Goal: Information Seeking & Learning: Compare options

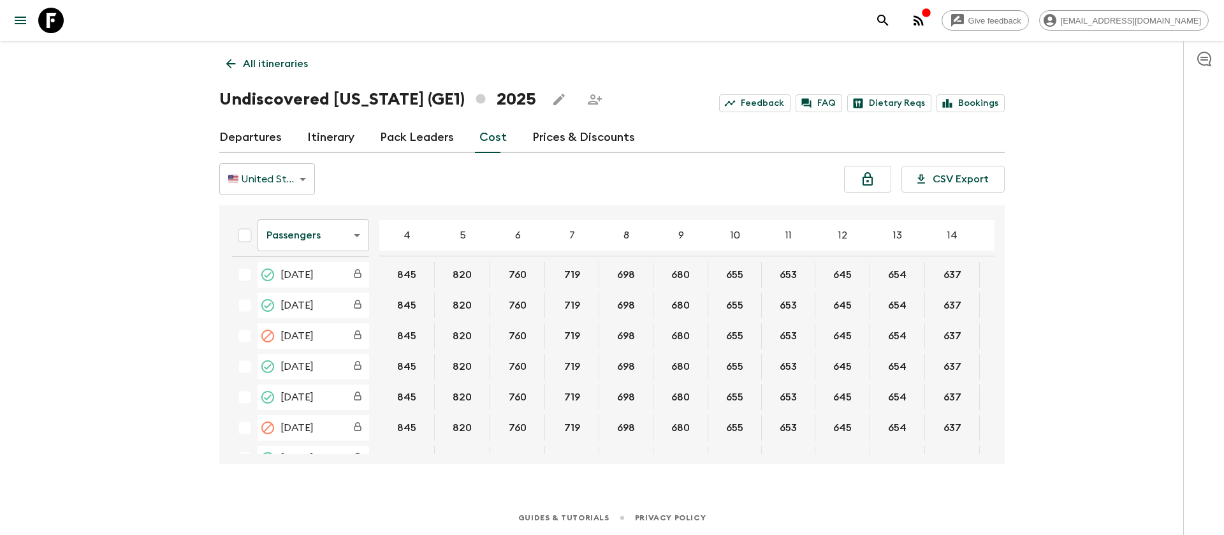
scroll to position [191, 0]
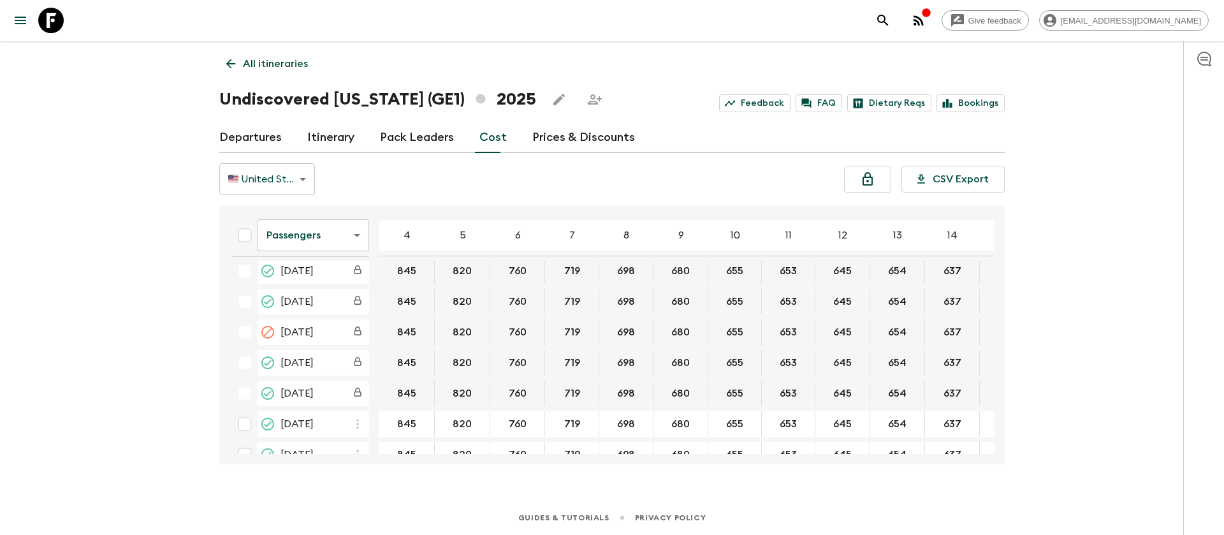
click at [347, 242] on body "Give feedback [EMAIL_ADDRESS][DOMAIN_NAME] All itineraries Undiscovered [US_STA…" at bounding box center [612, 267] width 1224 height 535
click at [334, 285] on li "Extras" at bounding box center [314, 287] width 112 height 20
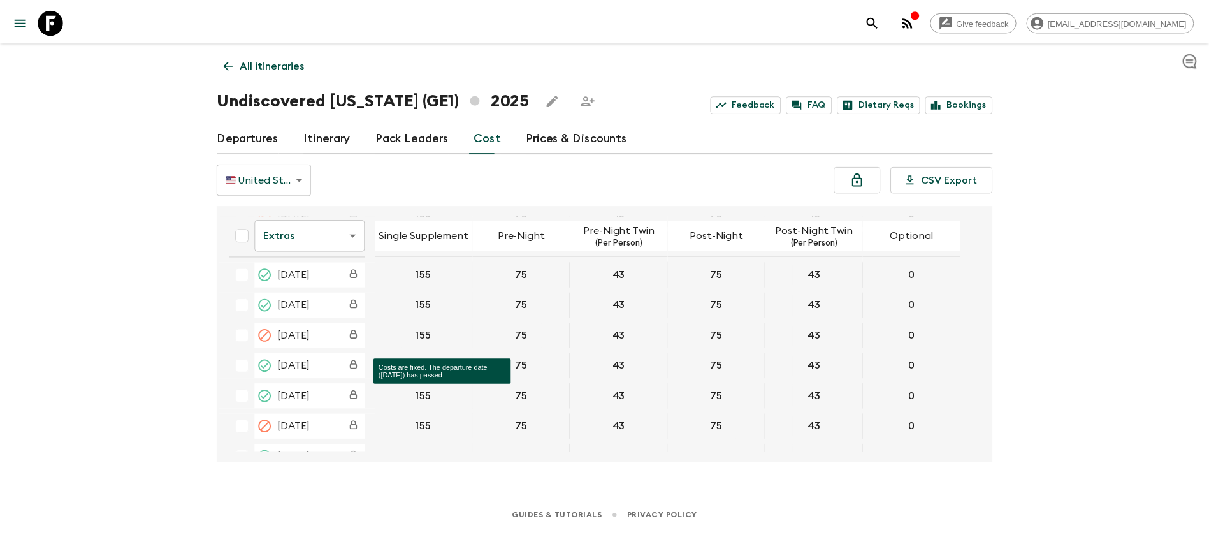
scroll to position [191, 0]
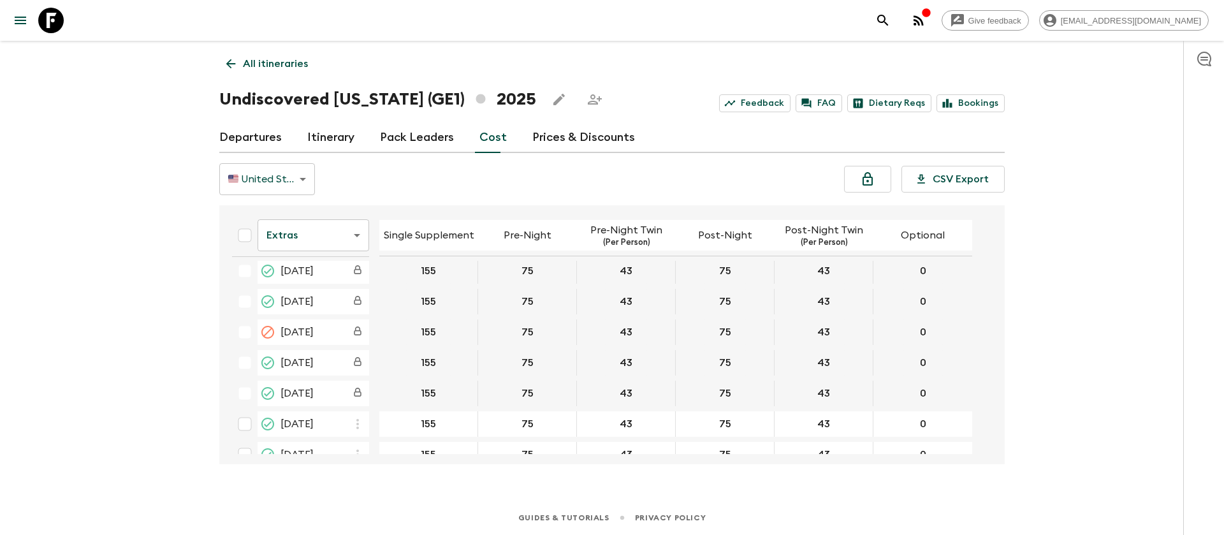
click at [63, 14] on icon at bounding box center [50, 20] width 25 height 25
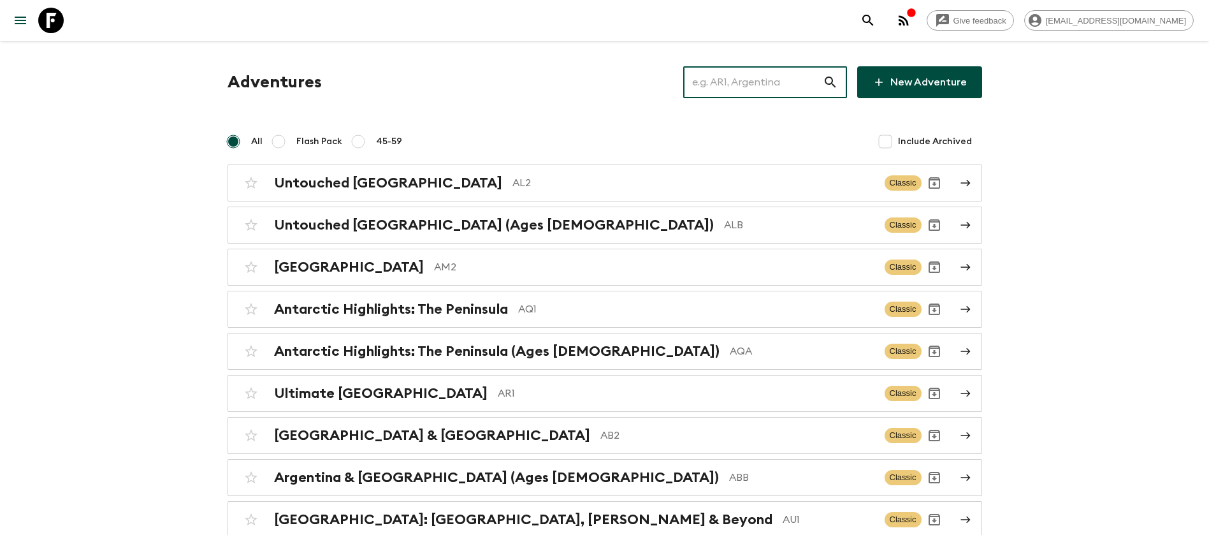
click at [715, 82] on input "text" at bounding box center [753, 82] width 140 height 36
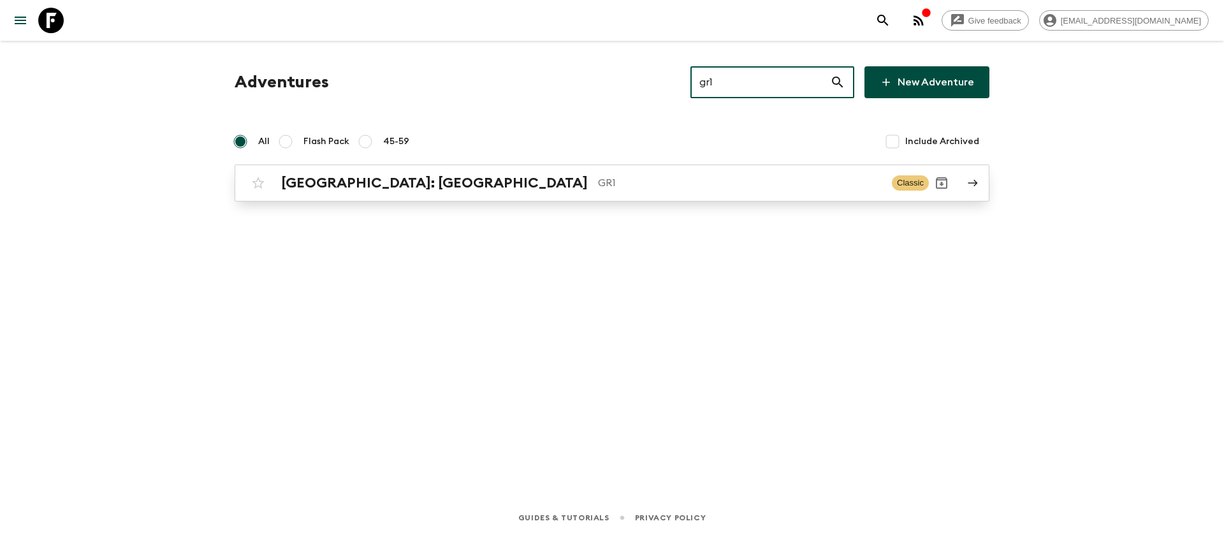
type input "gr1"
click at [455, 187] on h2 "[GEOGRAPHIC_DATA]: [GEOGRAPHIC_DATA]" at bounding box center [434, 183] width 307 height 17
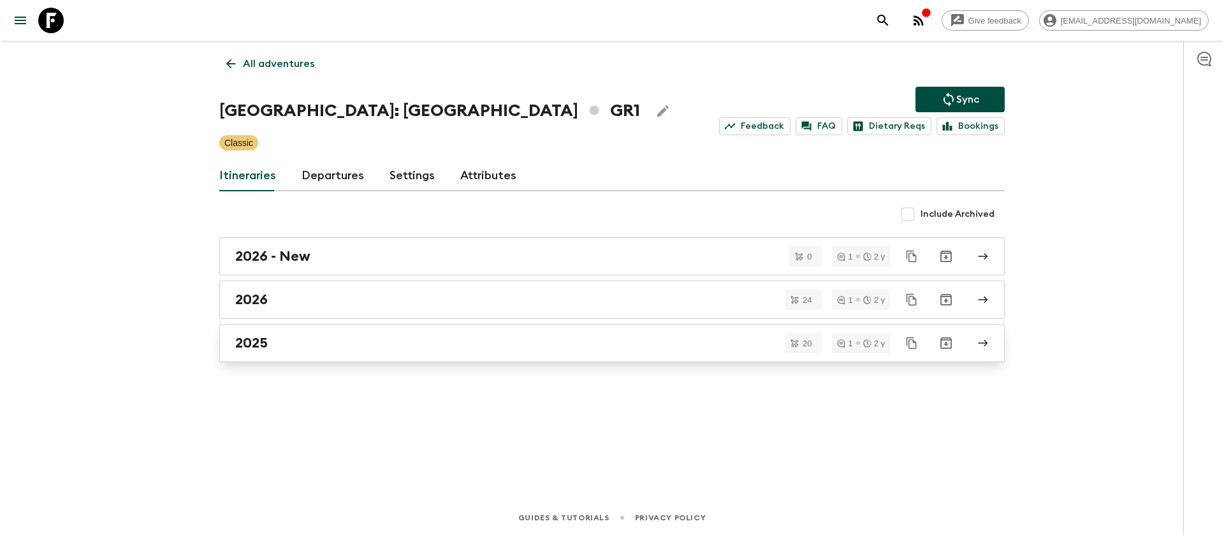
click at [272, 345] on div "2025" at bounding box center [599, 343] width 729 height 17
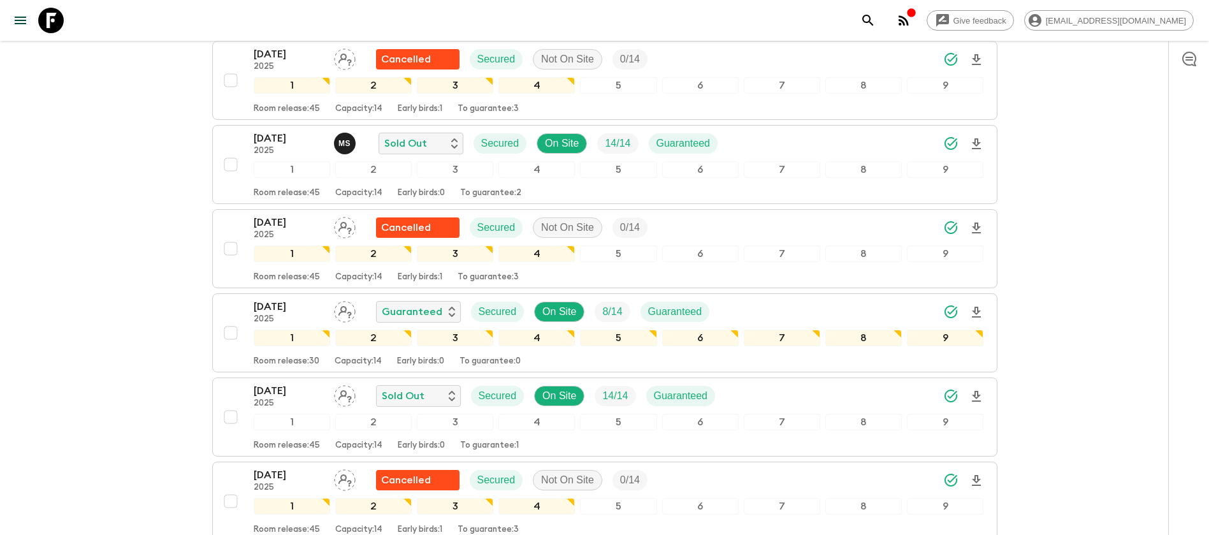
scroll to position [1339, 0]
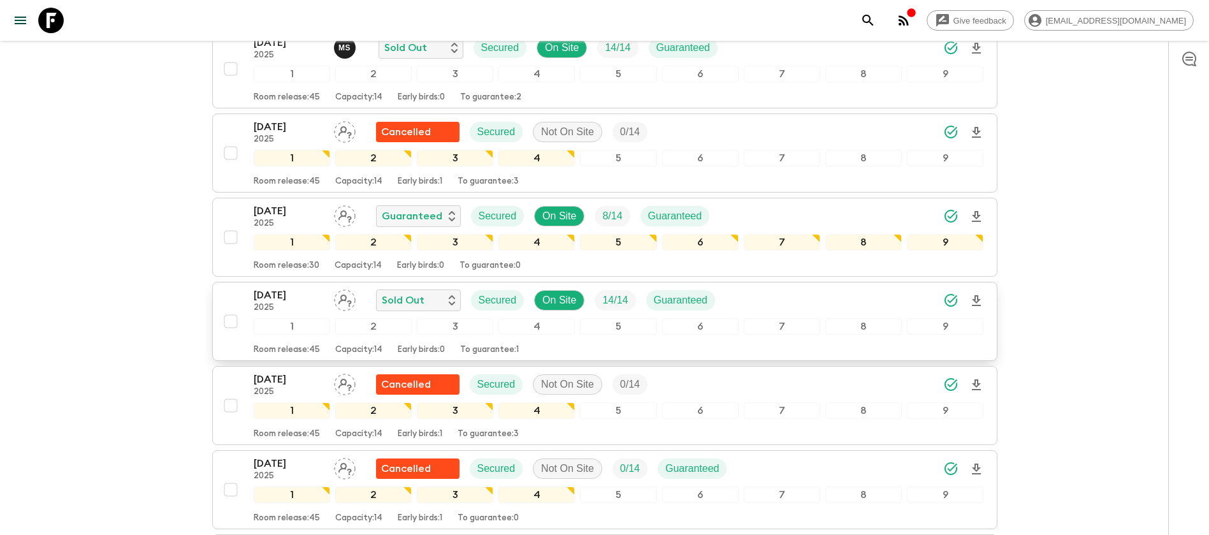
click at [293, 287] on p "[DATE]" at bounding box center [289, 294] width 70 height 15
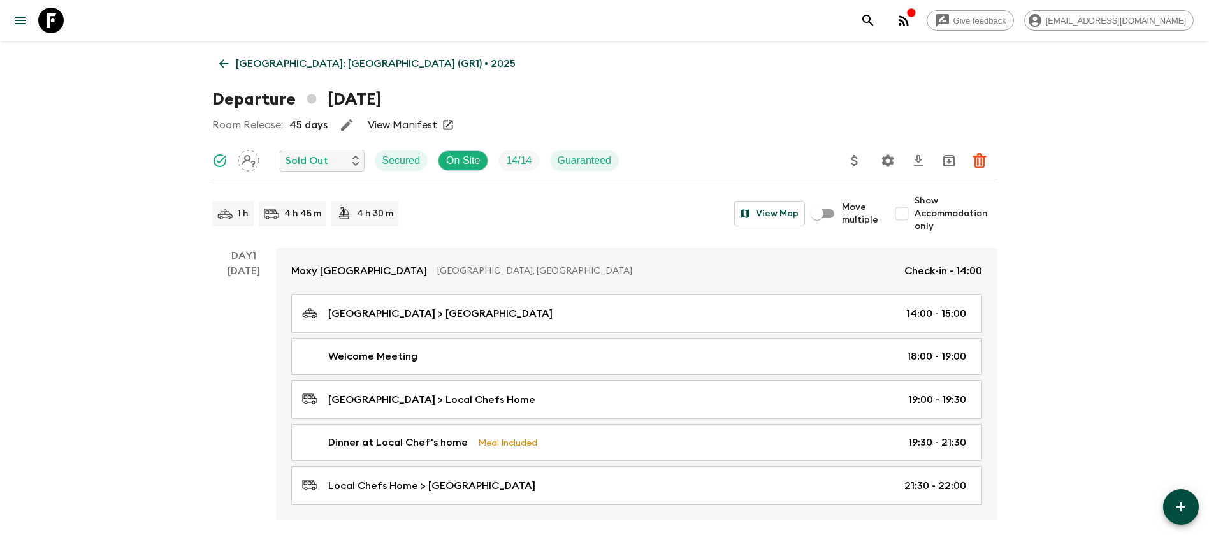
click at [229, 54] on link "[GEOGRAPHIC_DATA]: [GEOGRAPHIC_DATA] (GR1) • 2025" at bounding box center [367, 63] width 310 height 25
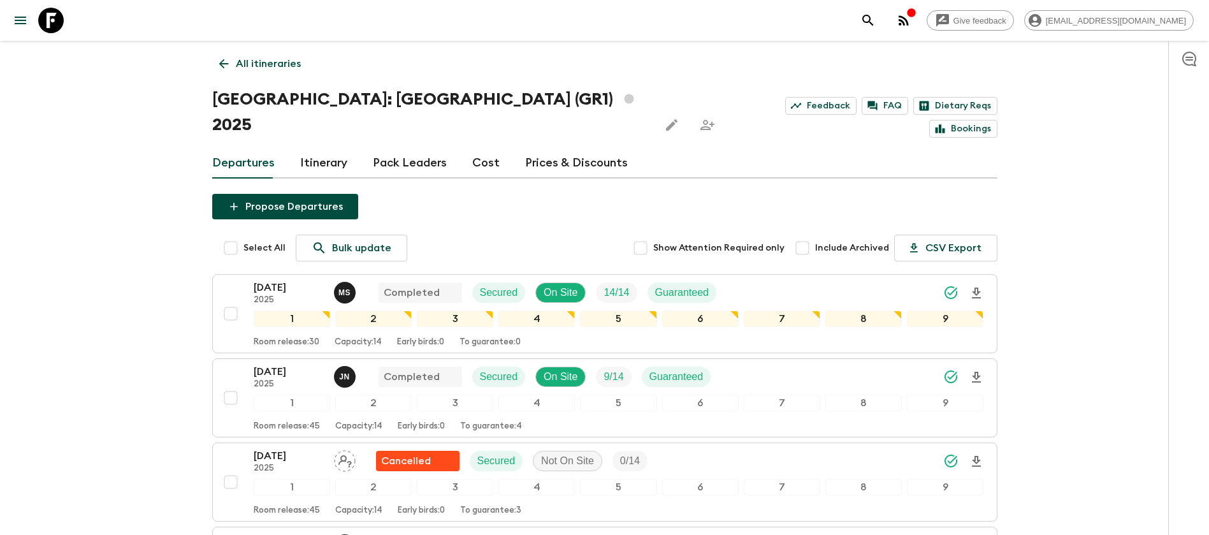
click at [43, 18] on icon at bounding box center [50, 20] width 25 height 25
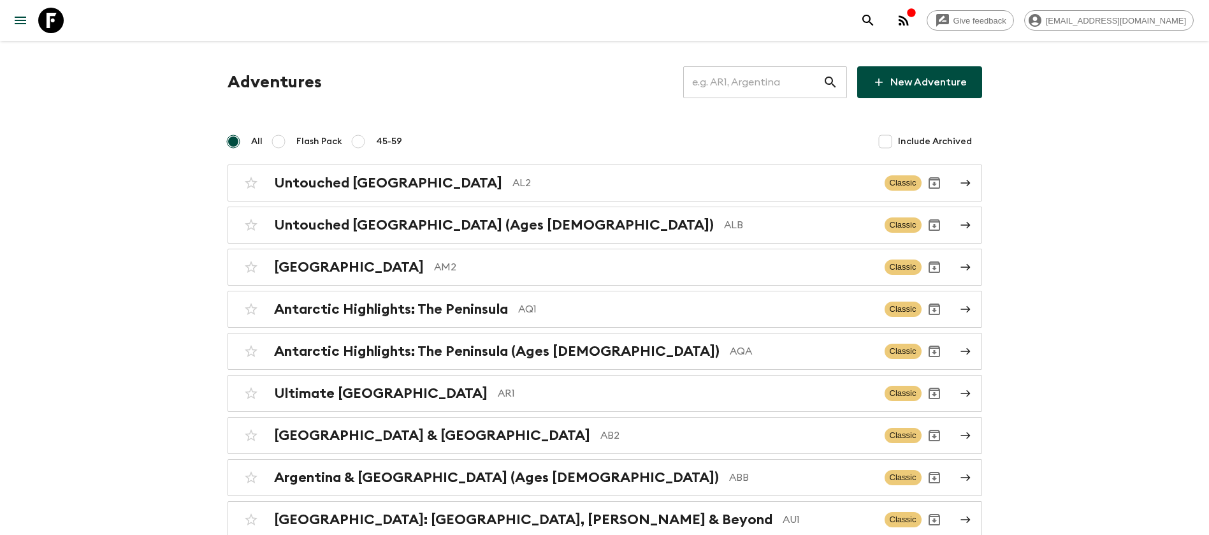
click at [766, 86] on input "text" at bounding box center [753, 82] width 140 height 36
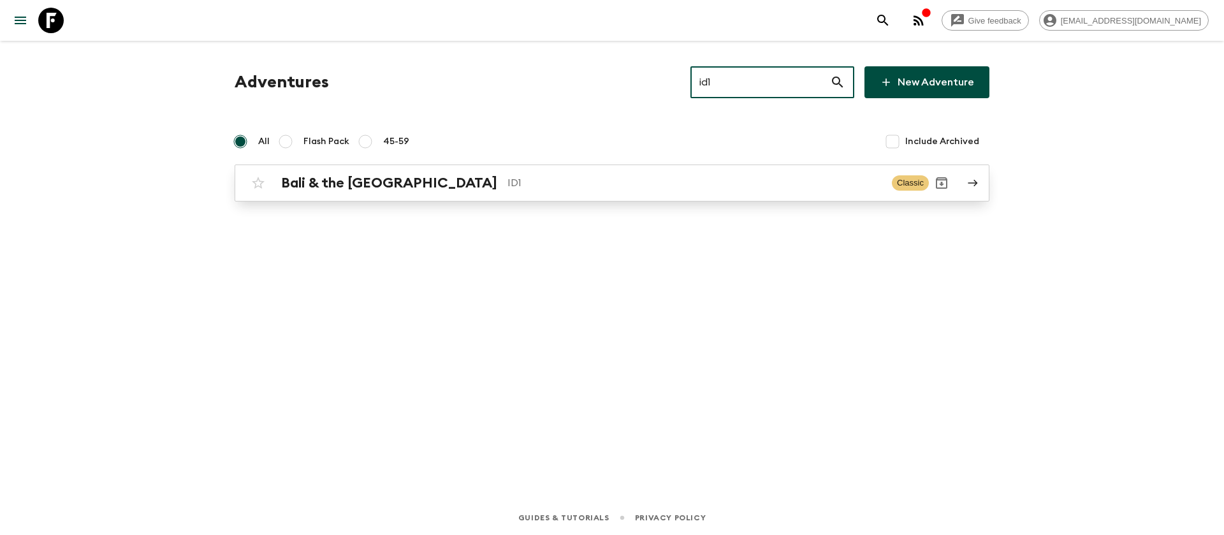
type input "id1"
click at [396, 176] on h2 "Bali & the [GEOGRAPHIC_DATA]" at bounding box center [389, 183] width 216 height 17
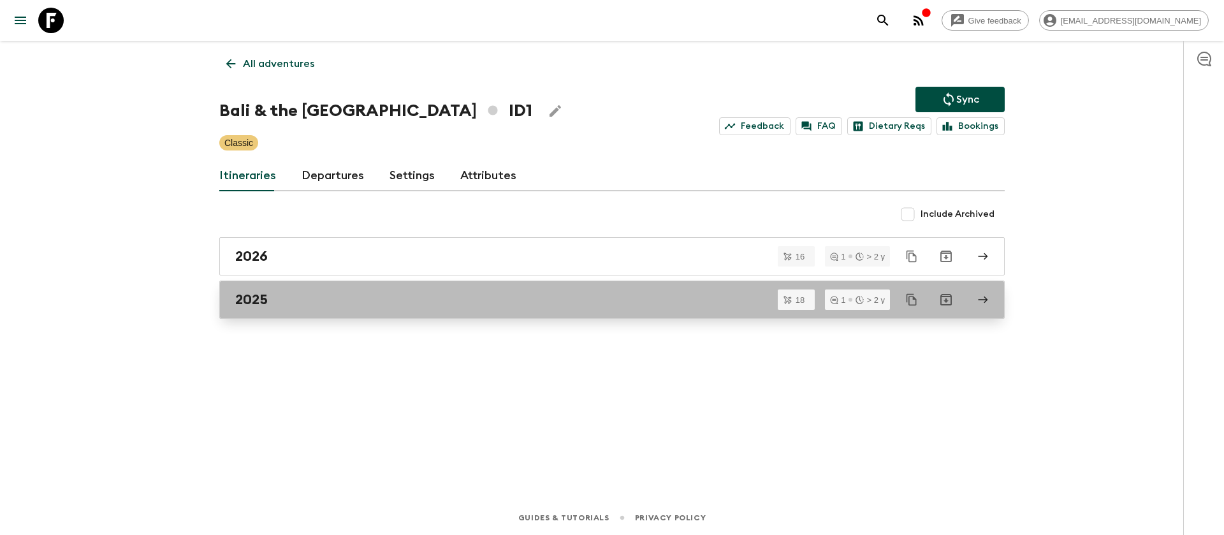
click at [279, 300] on div "2025" at bounding box center [599, 299] width 729 height 17
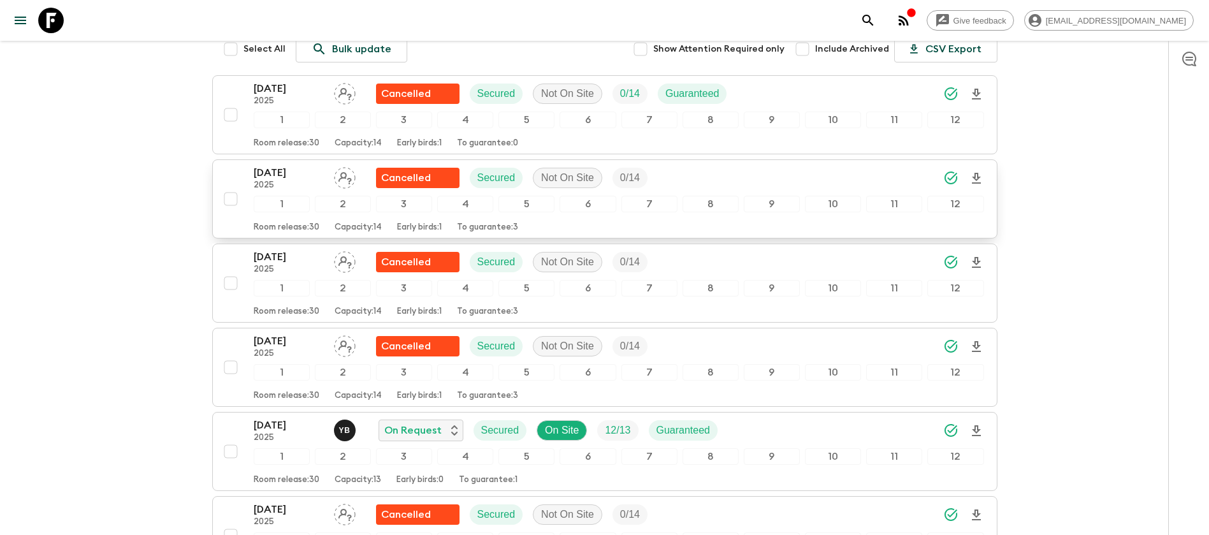
scroll to position [191, 0]
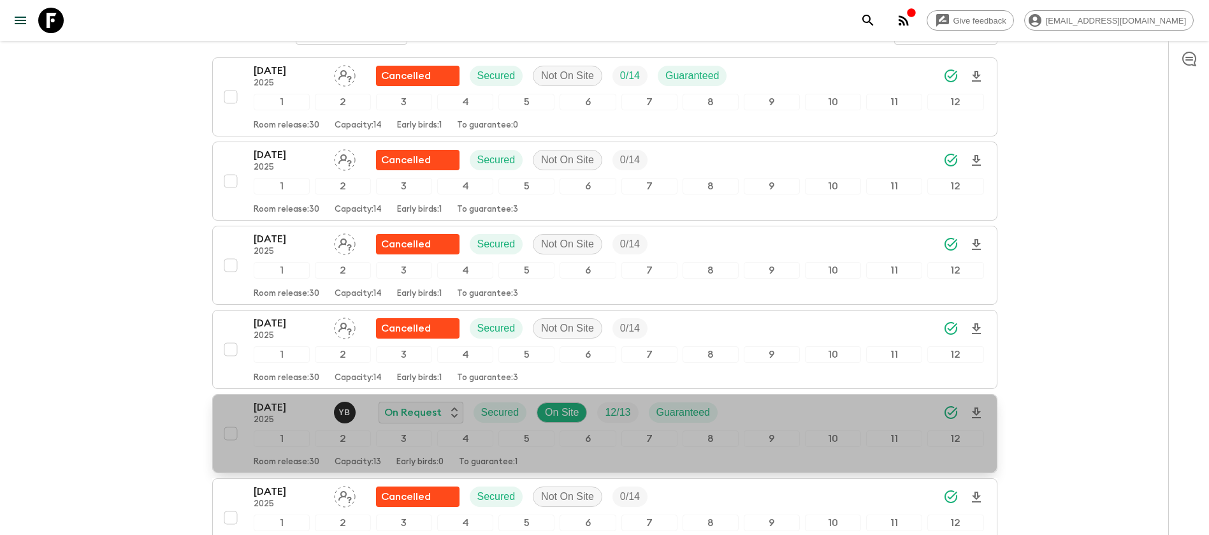
click at [307, 402] on p "[DATE]" at bounding box center [289, 407] width 70 height 15
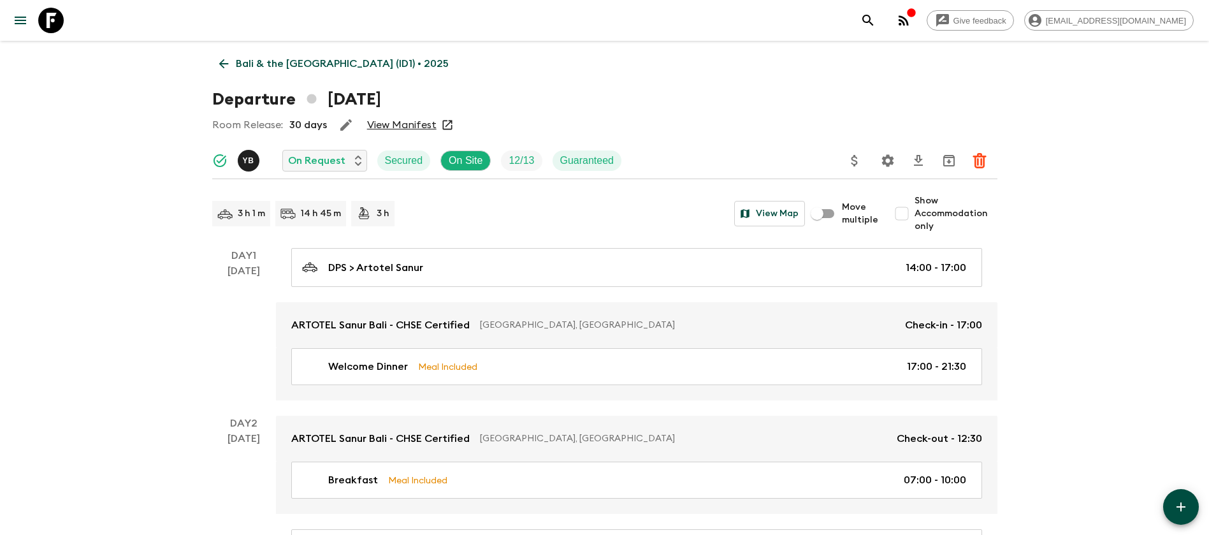
click at [417, 125] on link "View Manifest" at bounding box center [401, 125] width 69 height 13
click at [225, 62] on icon at bounding box center [224, 64] width 14 height 14
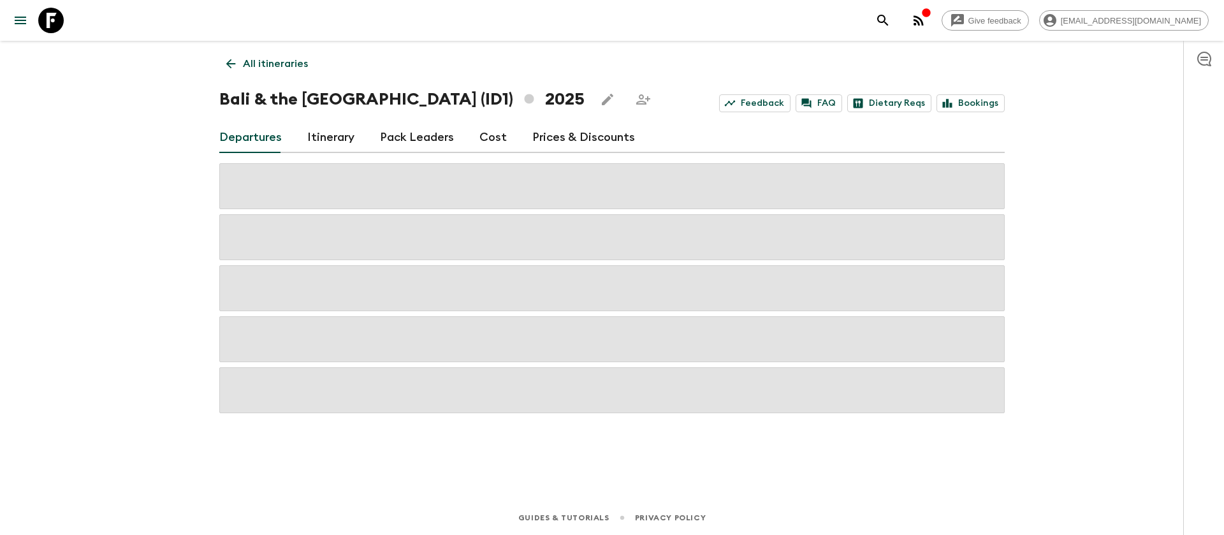
click at [498, 136] on link "Cost" at bounding box center [492, 137] width 27 height 31
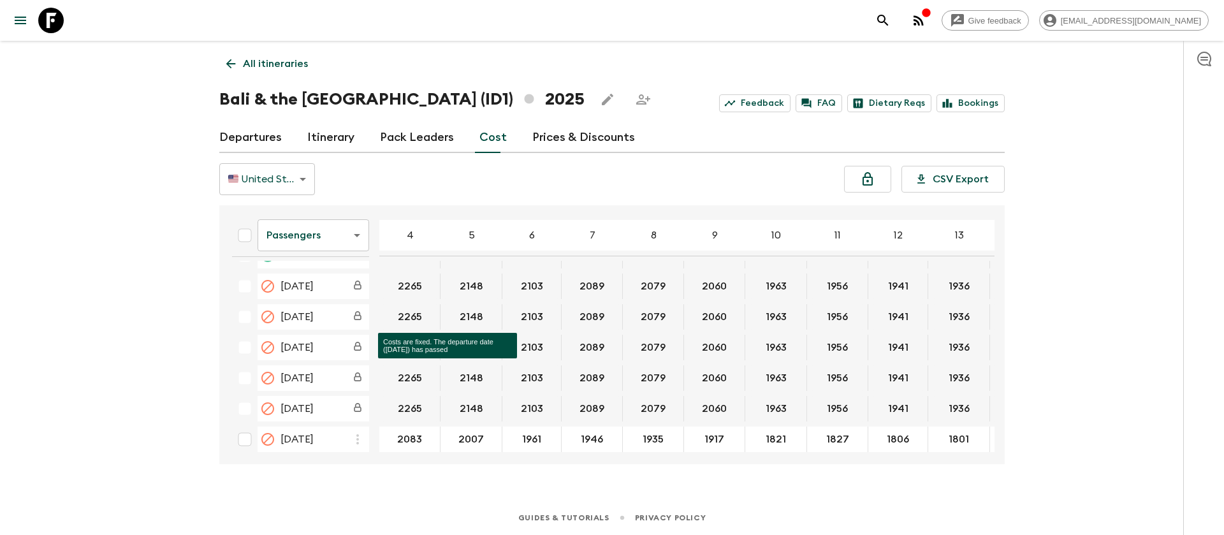
scroll to position [669, 0]
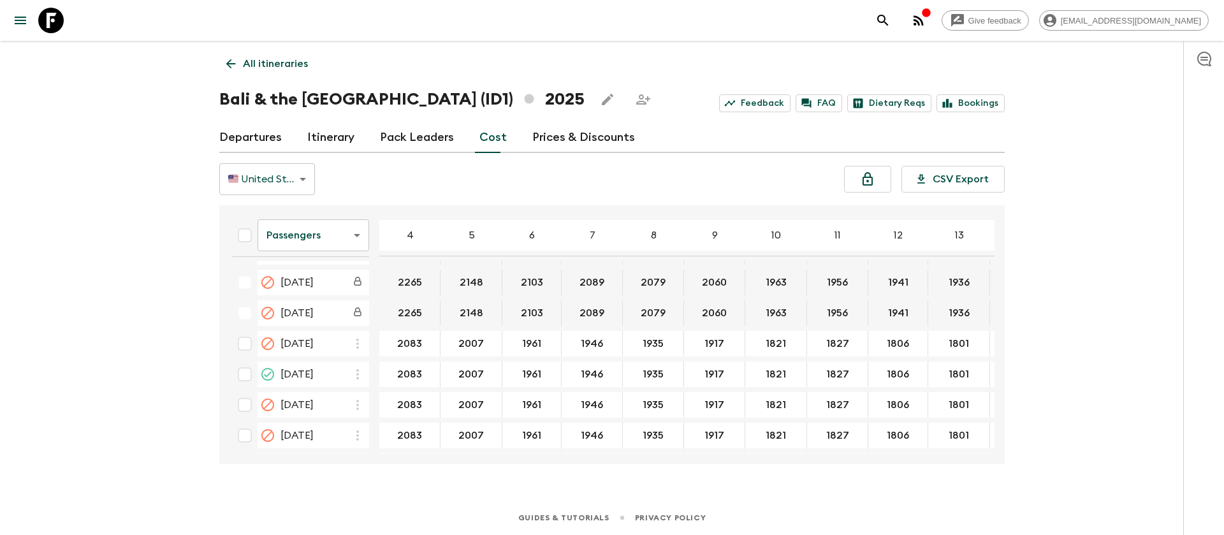
click at [322, 236] on body "Give feedback [EMAIL_ADDRESS][DOMAIN_NAME] All itineraries [GEOGRAPHIC_DATA] & …" at bounding box center [612, 267] width 1224 height 535
click at [331, 285] on li "Extras" at bounding box center [314, 287] width 112 height 20
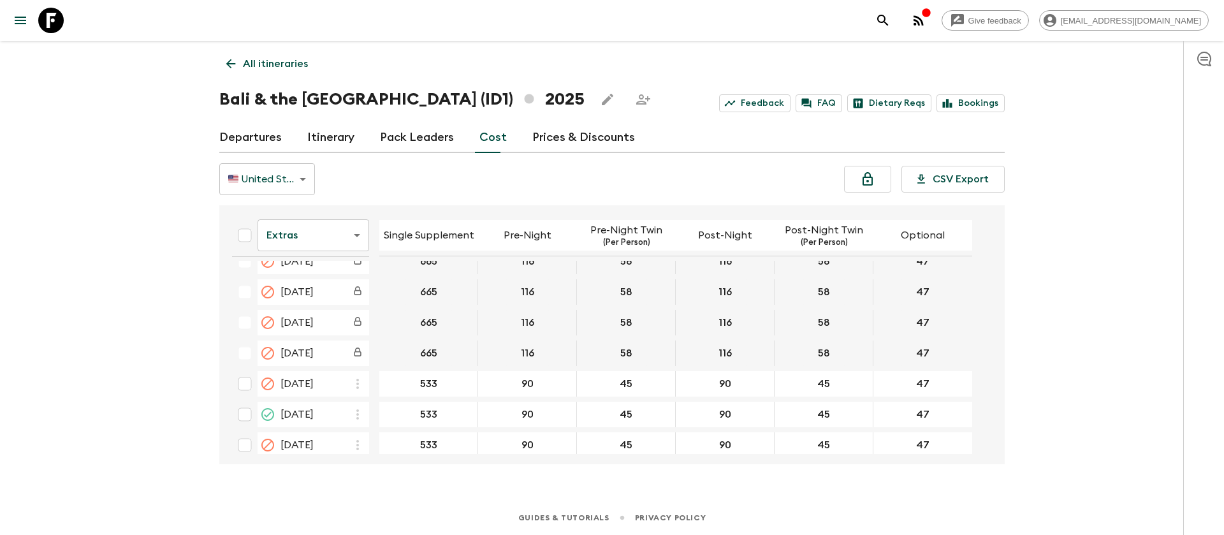
scroll to position [669, 0]
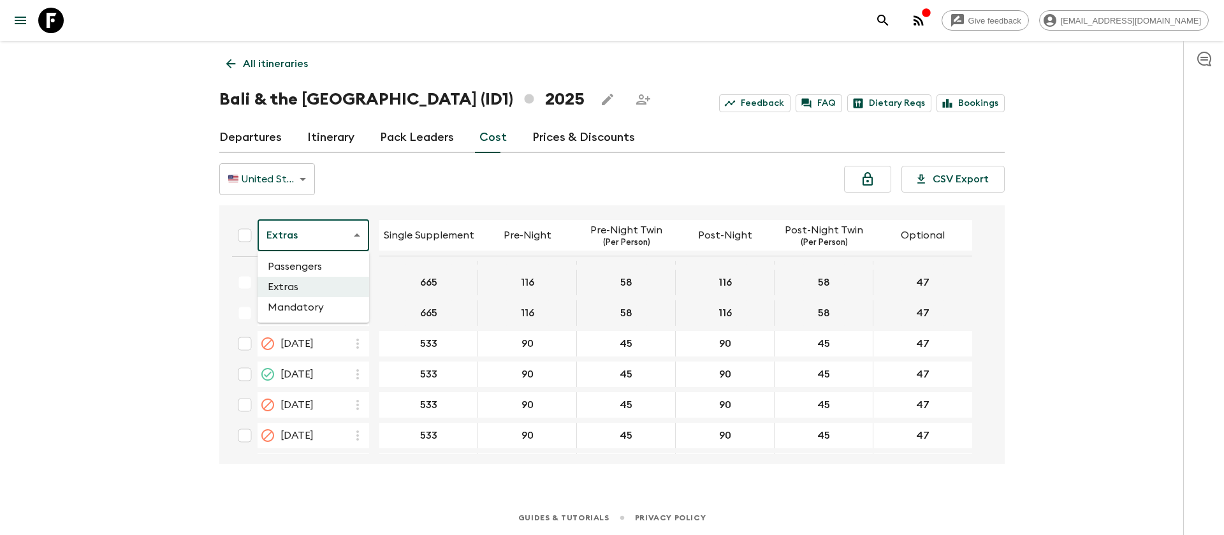
click at [300, 241] on body "Give feedback [EMAIL_ADDRESS][DOMAIN_NAME] All itineraries [GEOGRAPHIC_DATA] & …" at bounding box center [612, 267] width 1224 height 535
click at [308, 304] on li "Mandatory" at bounding box center [314, 307] width 112 height 20
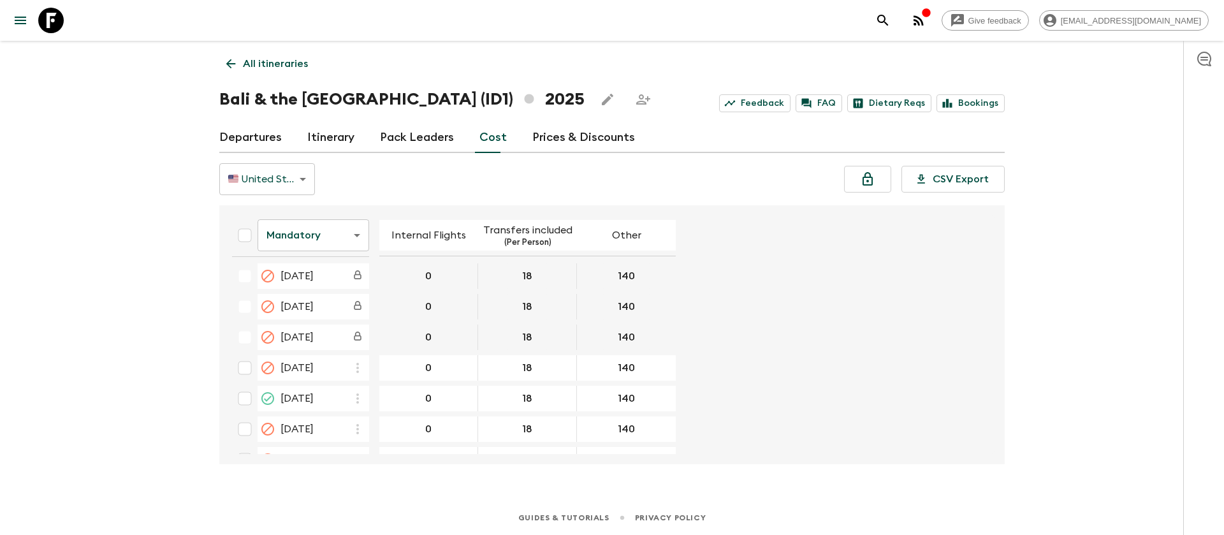
scroll to position [669, 0]
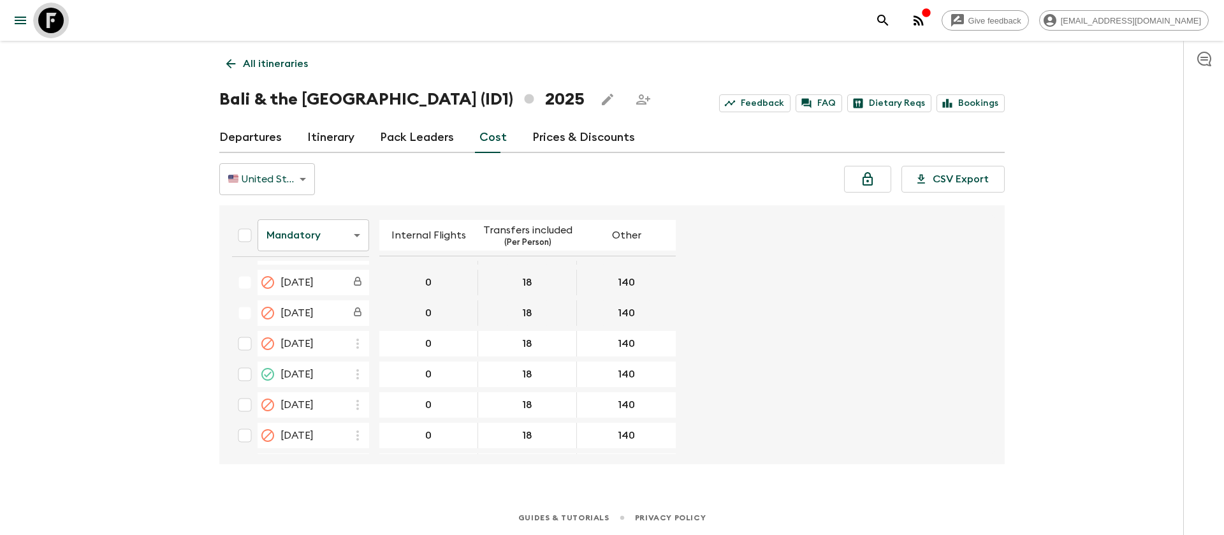
click at [52, 18] on icon at bounding box center [50, 20] width 25 height 25
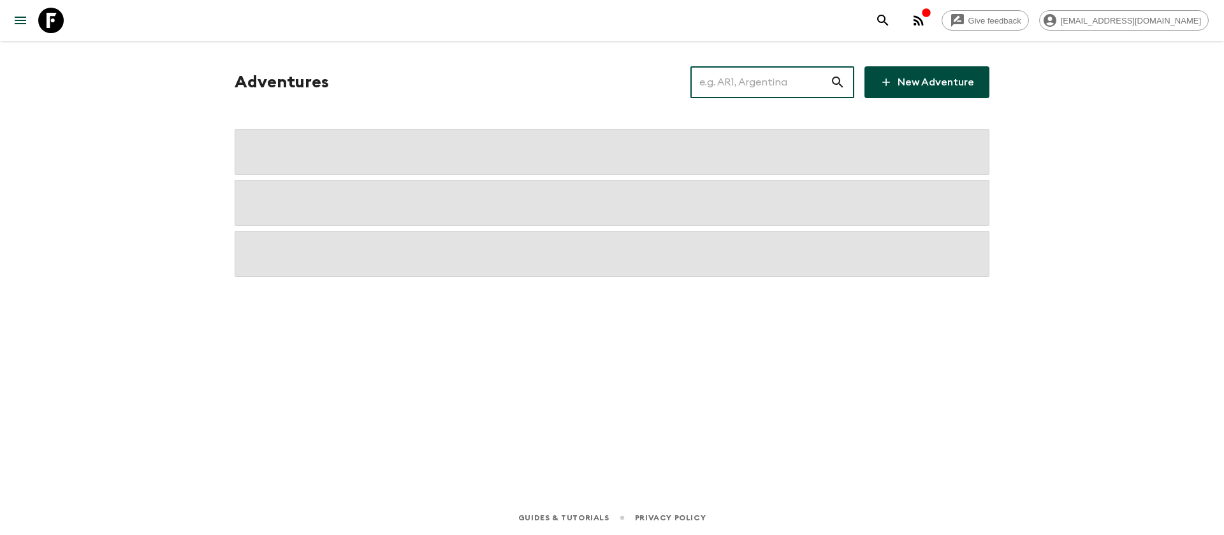
click at [758, 81] on input "text" at bounding box center [760, 82] width 140 height 36
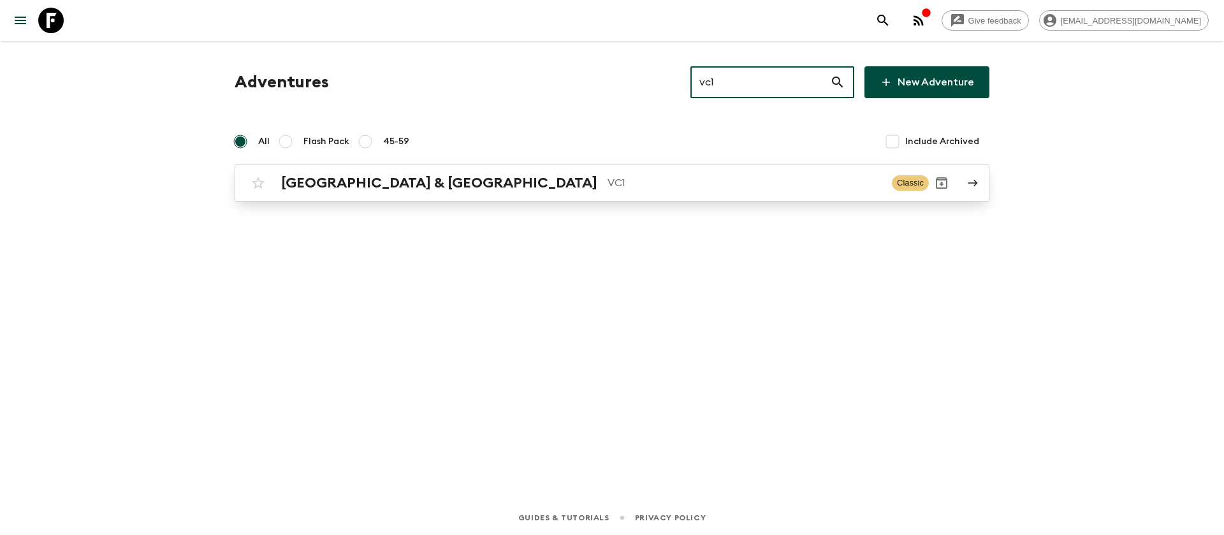
type input "vc1"
click at [607, 175] on p "VC1" at bounding box center [744, 182] width 274 height 15
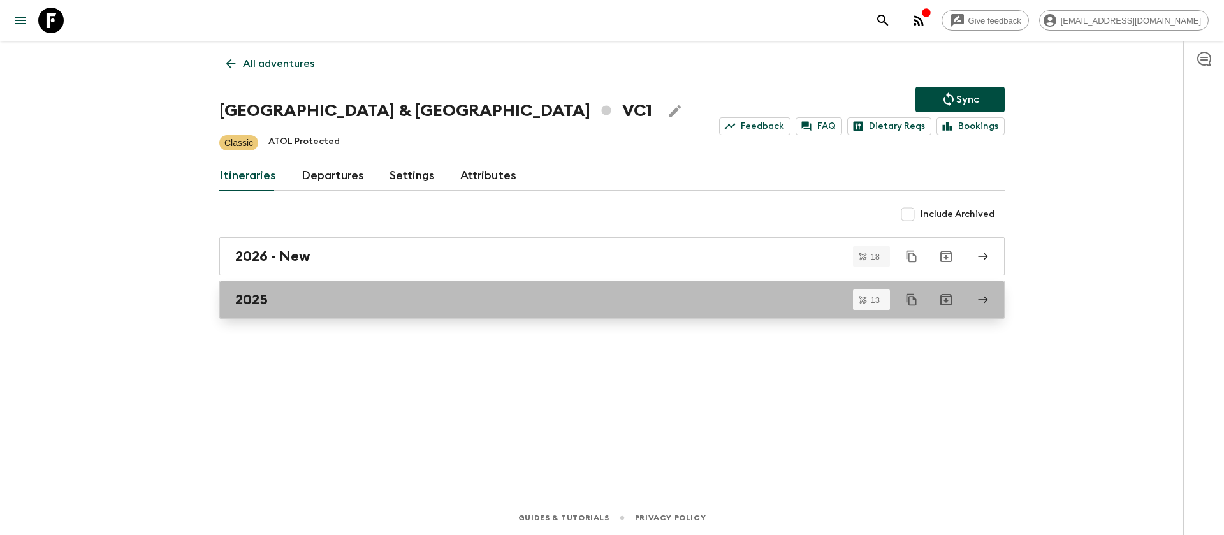
click at [237, 296] on h2 "2025" at bounding box center [251, 299] width 33 height 17
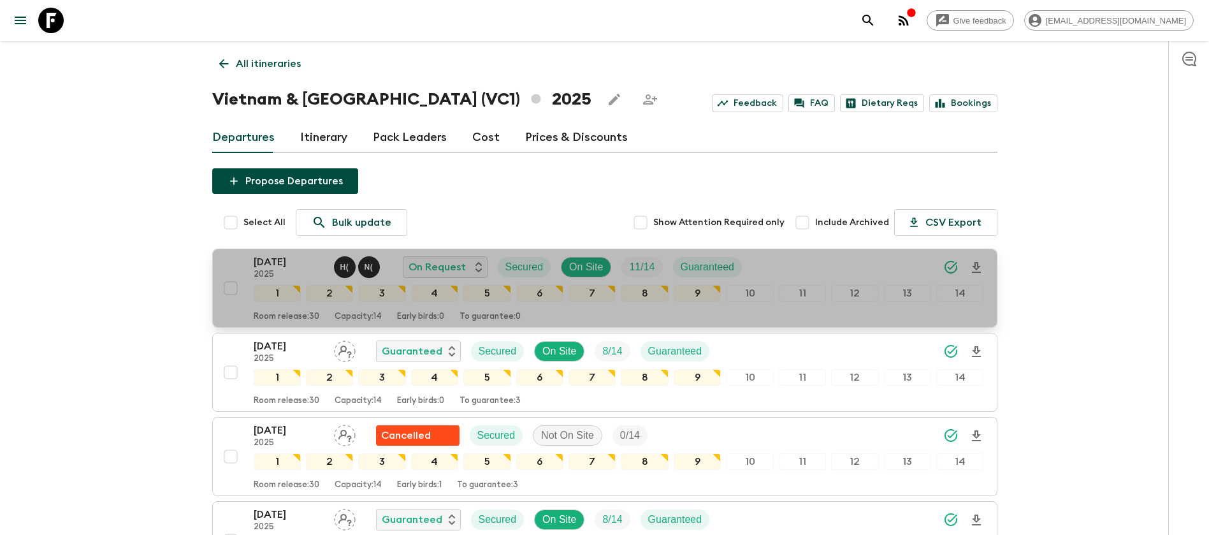
click at [283, 268] on p "[DATE]" at bounding box center [289, 261] width 70 height 15
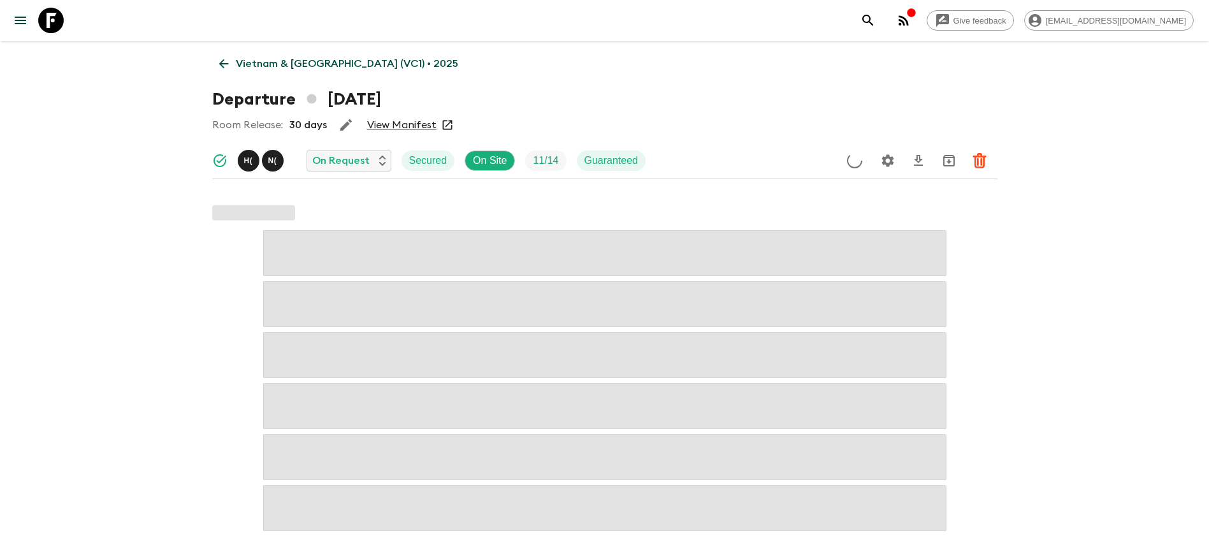
click at [409, 125] on link "View Manifest" at bounding box center [401, 125] width 69 height 13
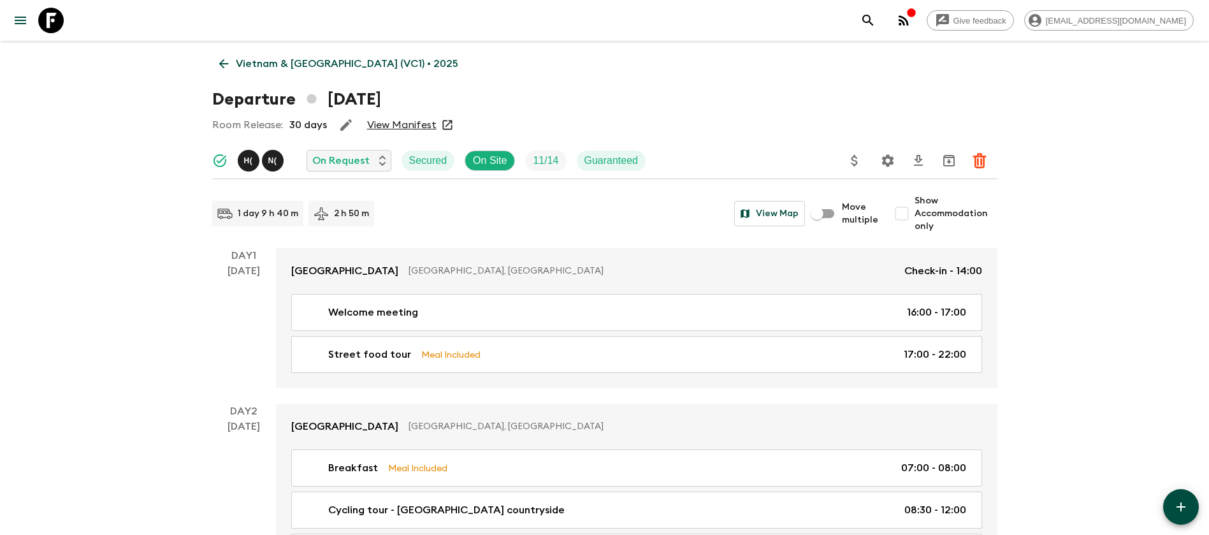
click at [225, 61] on icon at bounding box center [224, 64] width 14 height 14
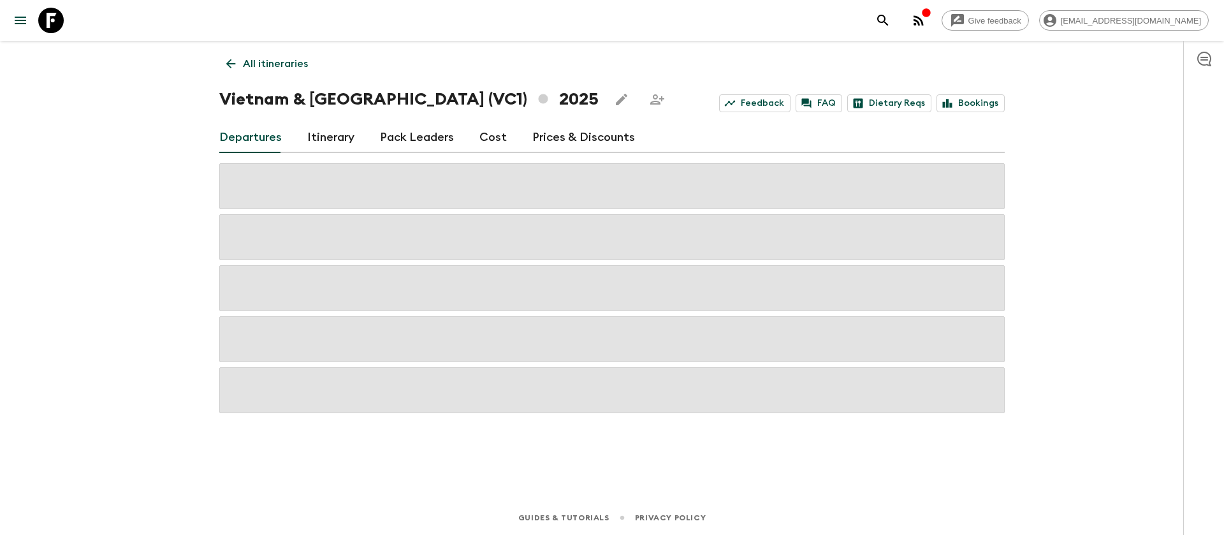
click at [490, 130] on link "Cost" at bounding box center [492, 137] width 27 height 31
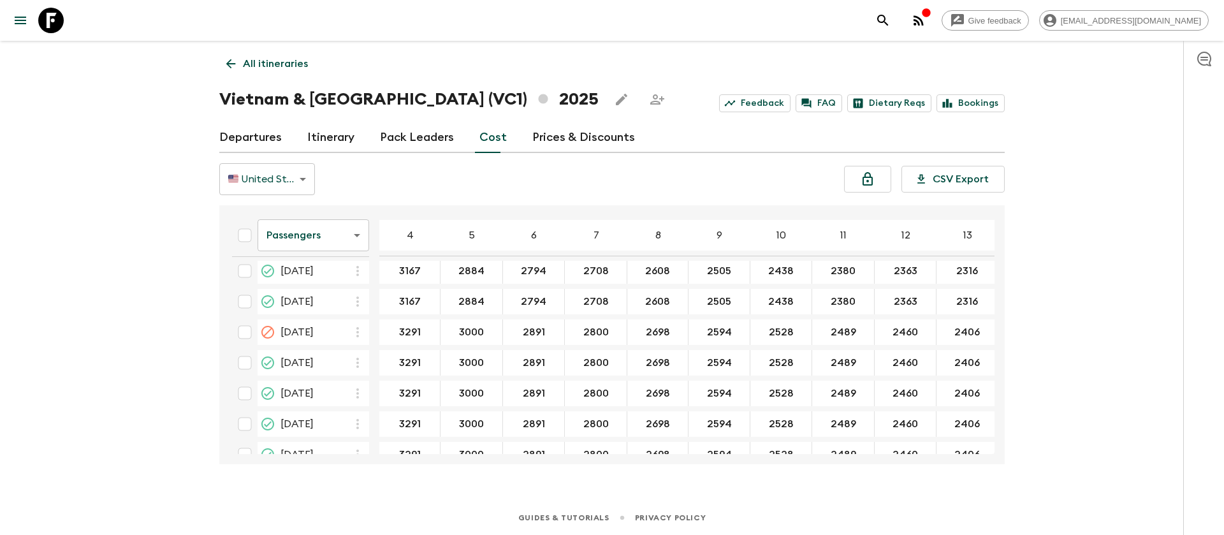
scroll to position [1817, 0]
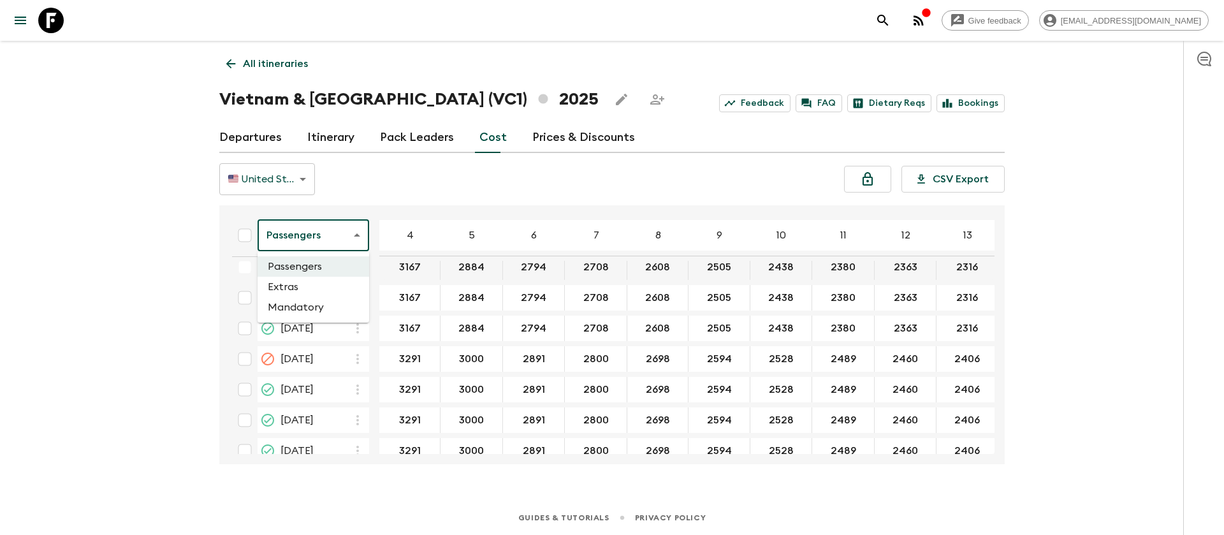
click at [330, 247] on body "Give feedback [EMAIL_ADDRESS][DOMAIN_NAME] All itineraries [GEOGRAPHIC_DATA] & …" at bounding box center [612, 267] width 1224 height 535
click at [321, 291] on li "Extras" at bounding box center [314, 287] width 112 height 20
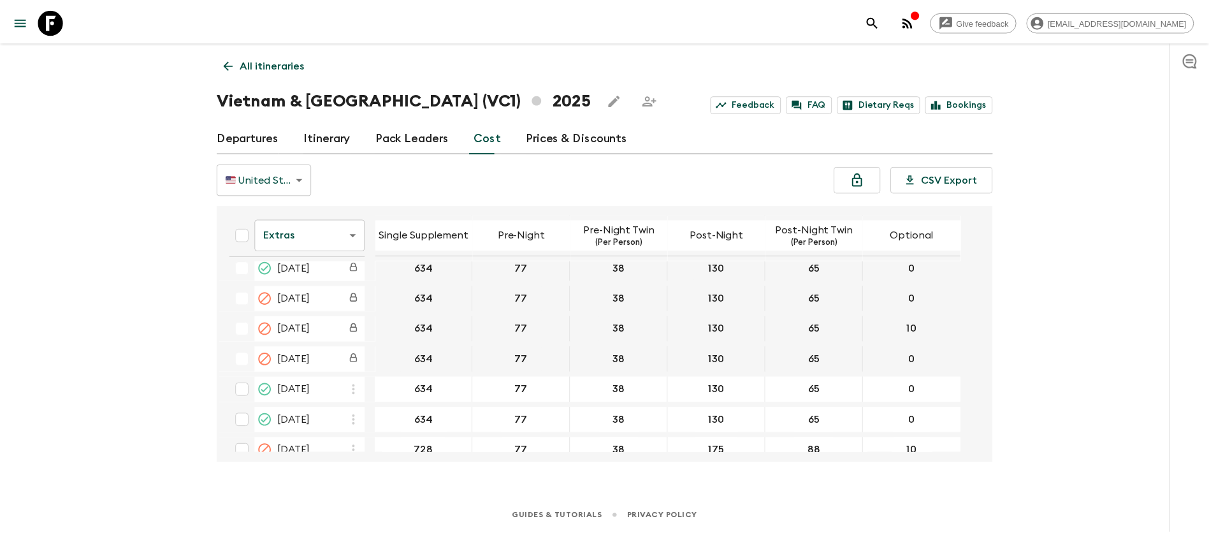
scroll to position [1817, 0]
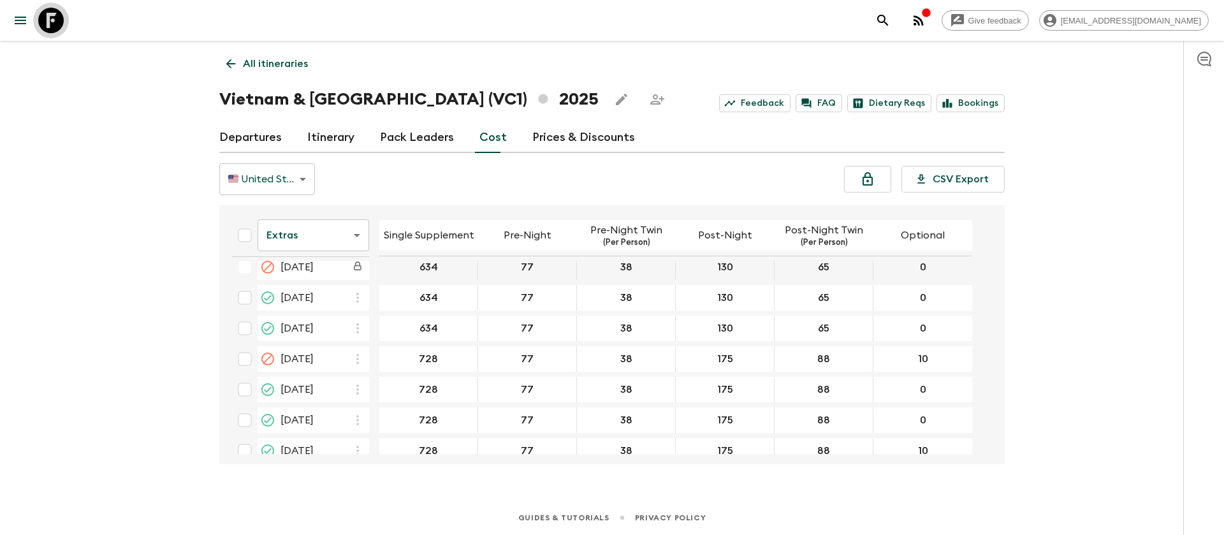
click at [60, 22] on icon at bounding box center [50, 20] width 25 height 25
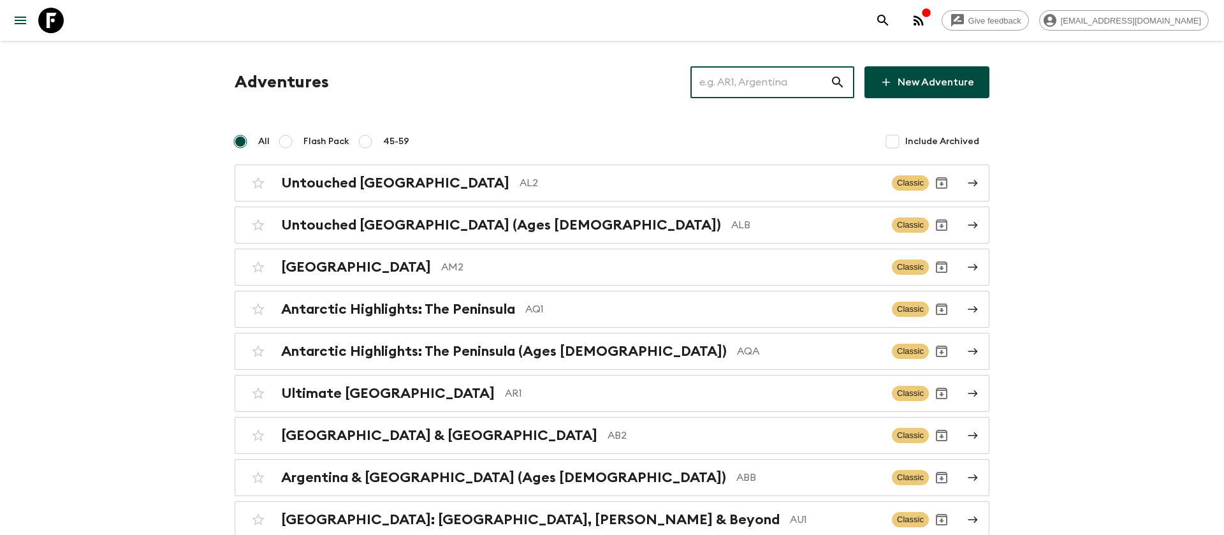
click at [779, 76] on input "text" at bounding box center [760, 82] width 140 height 36
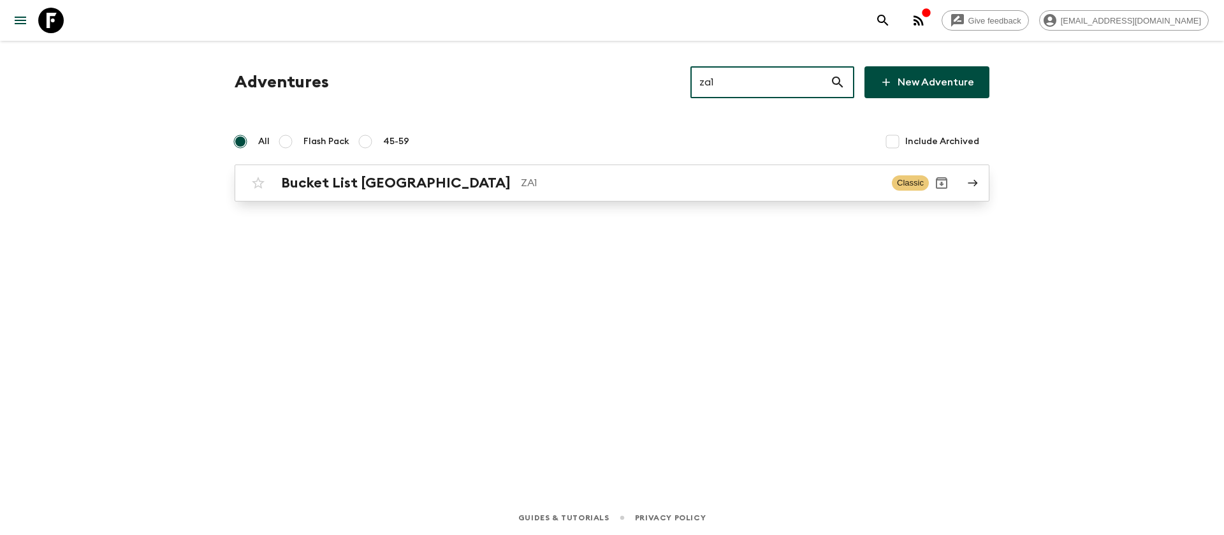
type input "za1"
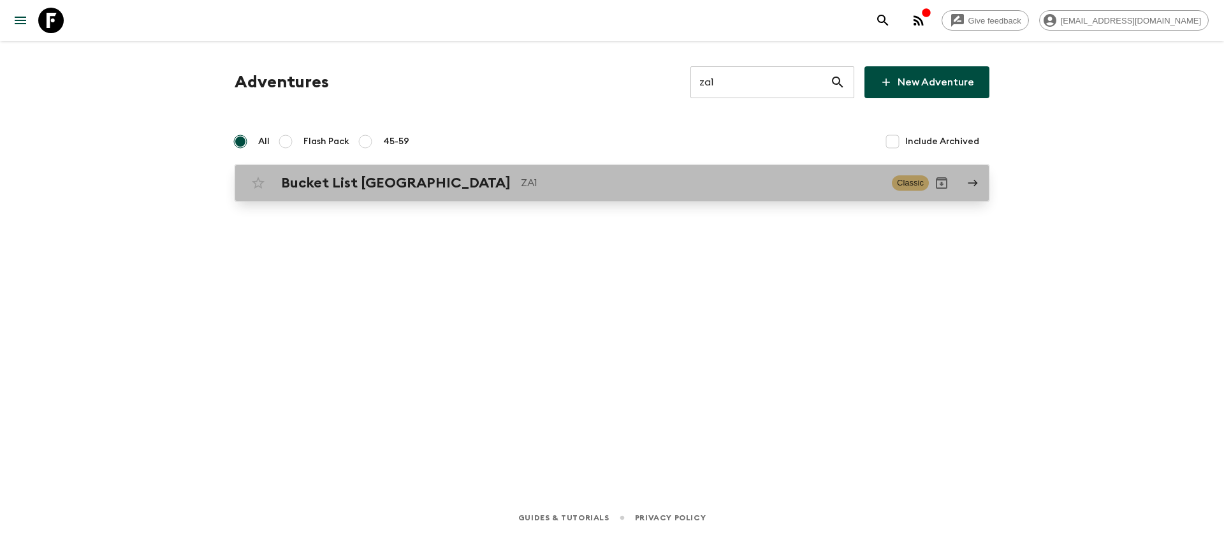
click at [521, 189] on p "ZA1" at bounding box center [701, 182] width 361 height 15
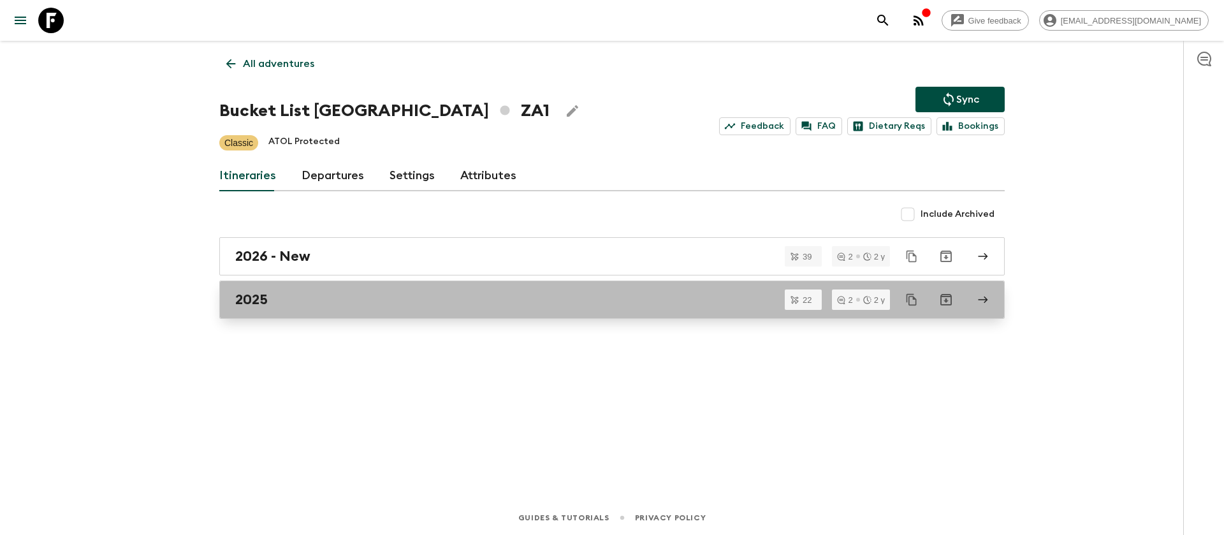
click at [254, 303] on h2 "2025" at bounding box center [251, 299] width 33 height 17
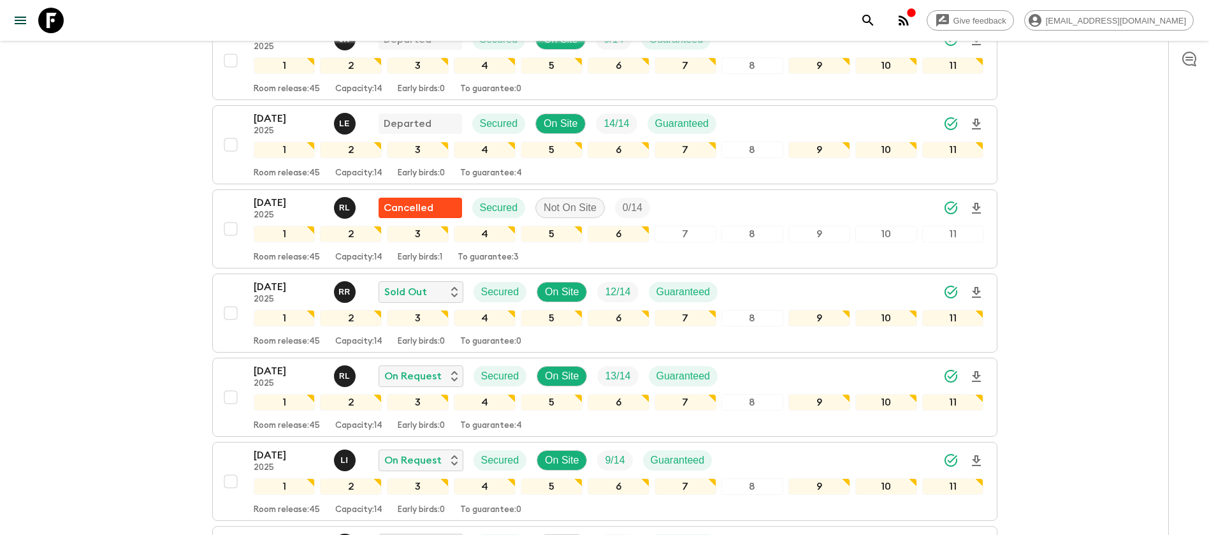
scroll to position [382, 0]
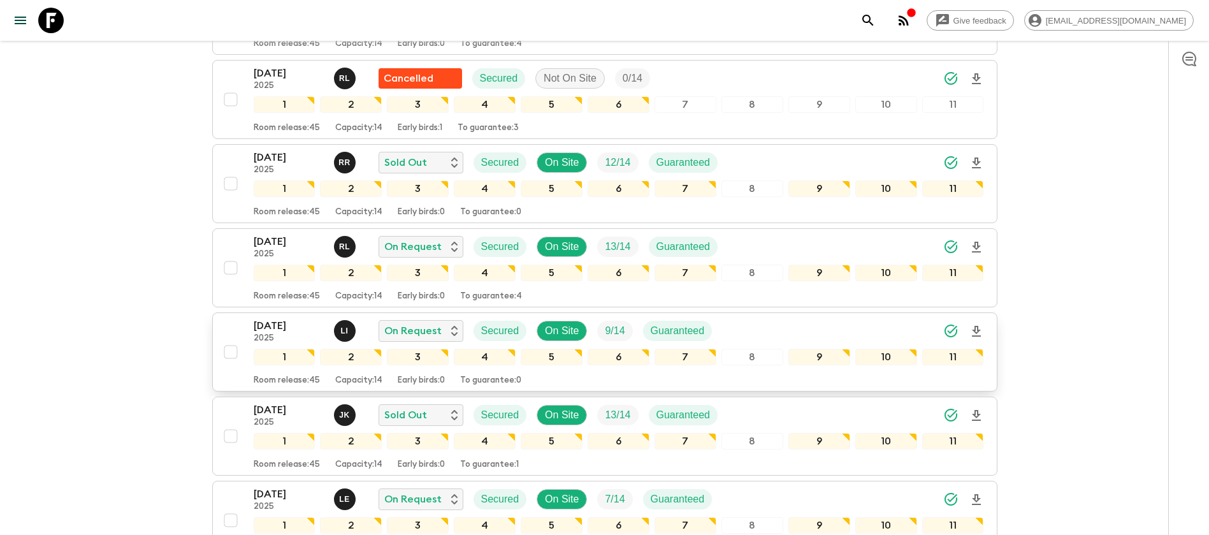
click at [292, 318] on p "[DATE]" at bounding box center [289, 325] width 70 height 15
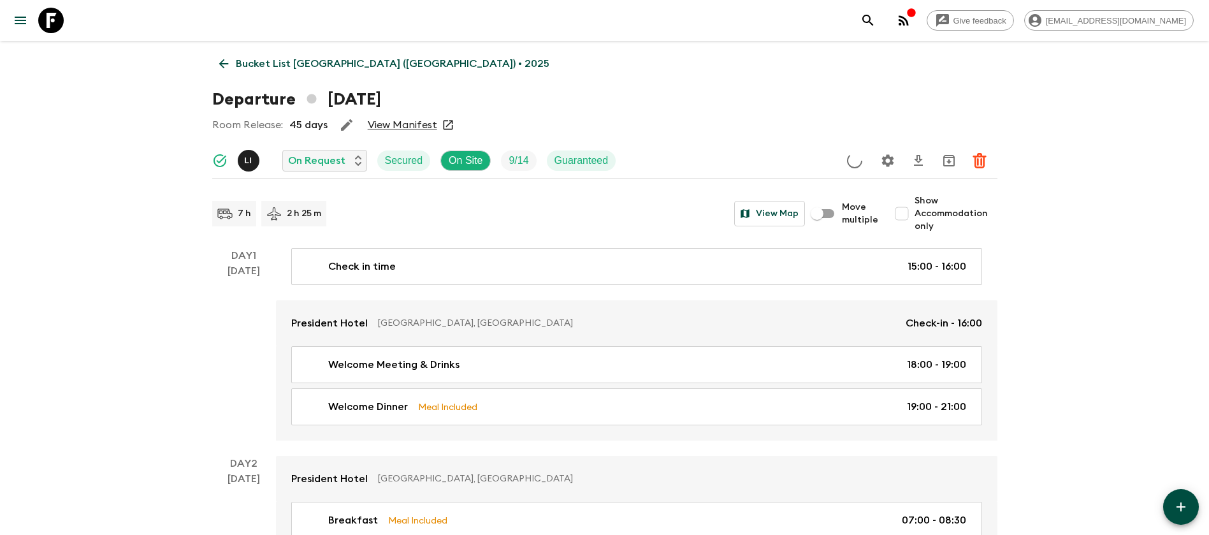
click at [414, 123] on link "View Manifest" at bounding box center [402, 125] width 69 height 13
click at [219, 66] on icon at bounding box center [224, 64] width 14 height 14
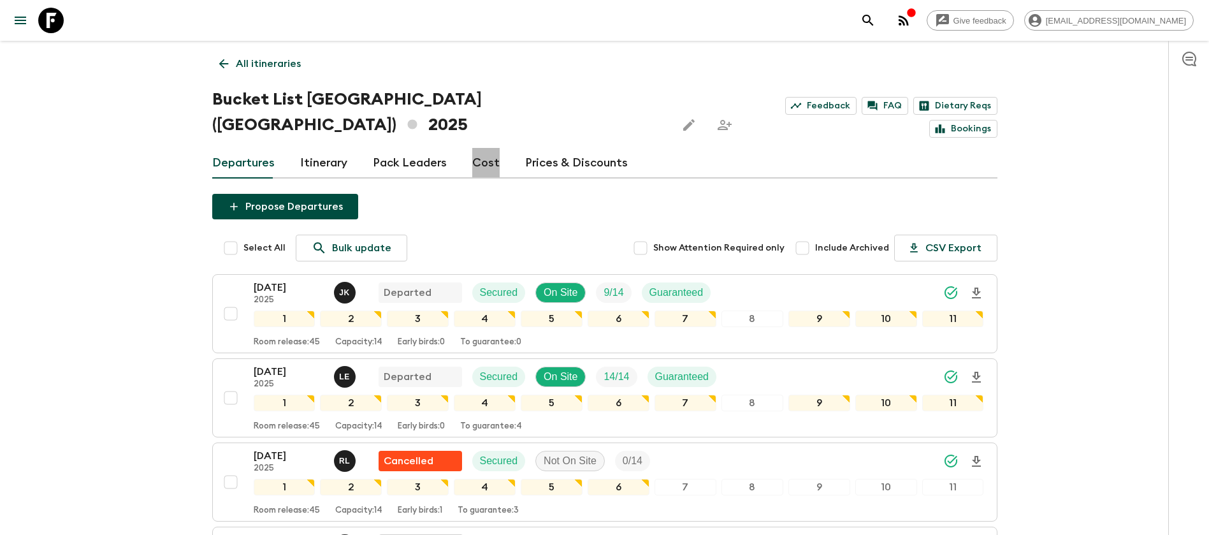
click at [482, 148] on link "Cost" at bounding box center [485, 163] width 27 height 31
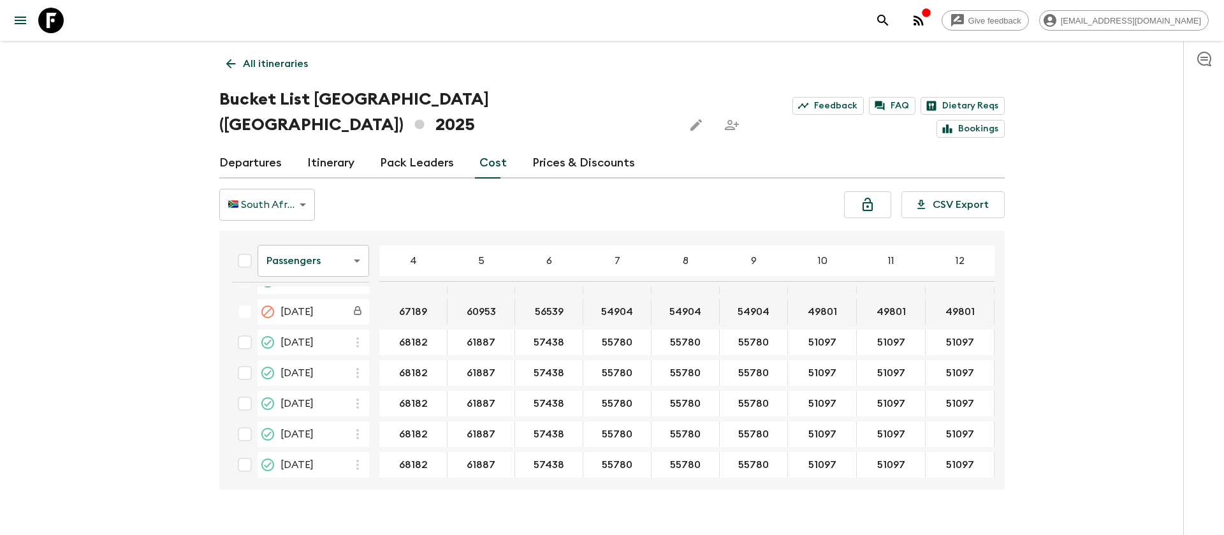
scroll to position [2199, 0]
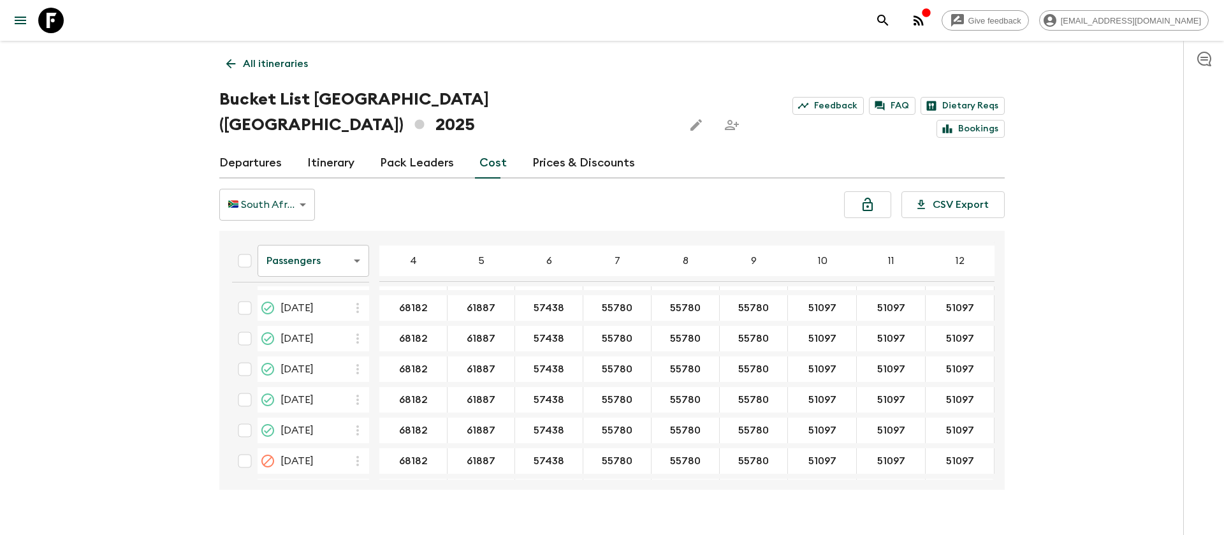
click at [358, 231] on body "Give feedback [EMAIL_ADDRESS][DOMAIN_NAME] All itineraries Bucket List [GEOGRAP…" at bounding box center [612, 280] width 1224 height 560
click at [315, 286] on li "Extras" at bounding box center [314, 287] width 112 height 20
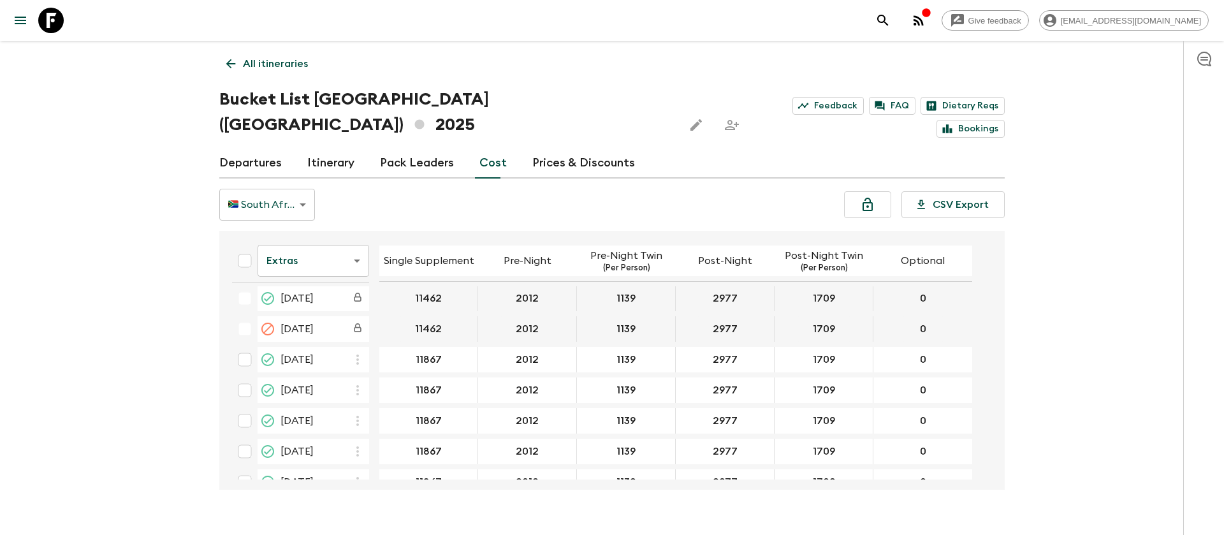
scroll to position [2103, 0]
